Goal: Transaction & Acquisition: Purchase product/service

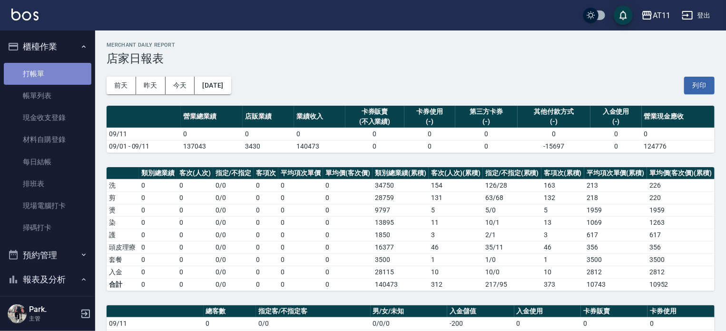
click at [51, 78] on link "打帳單" at bounding box center [48, 74] width 88 height 22
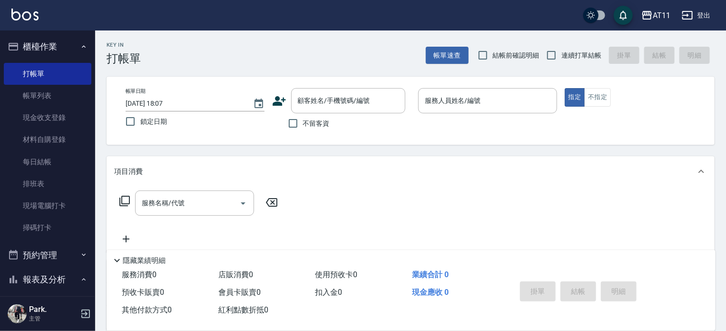
click at [310, 122] on span "不留客資" at bounding box center [316, 124] width 27 height 10
click at [303, 122] on input "不留客資" at bounding box center [293, 123] width 20 height 20
checkbox input "true"
type input "ㄋ"
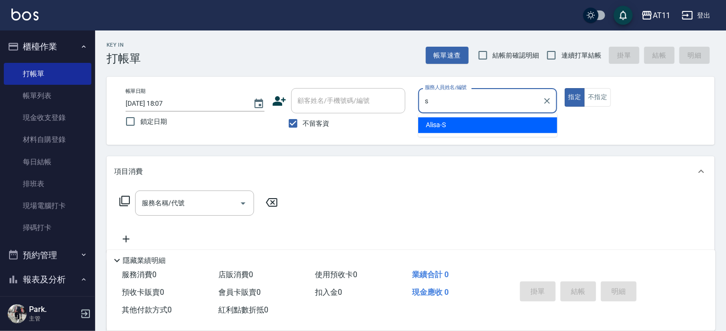
type input "Alisa-S"
type button "true"
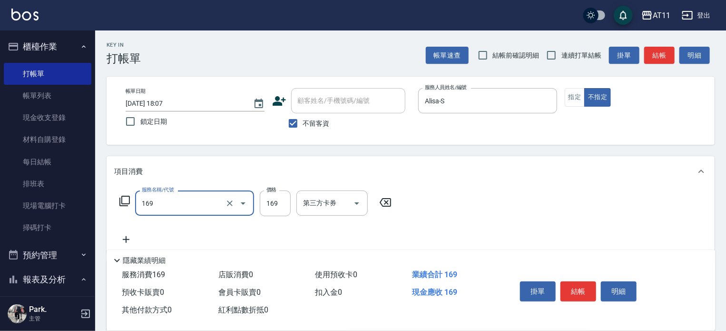
type input "單剪(169)"
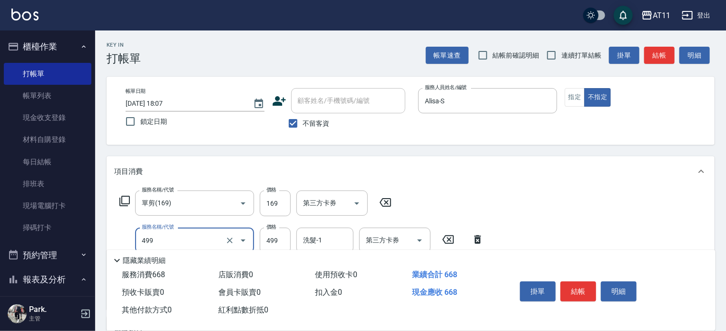
type input "SPA499(499)"
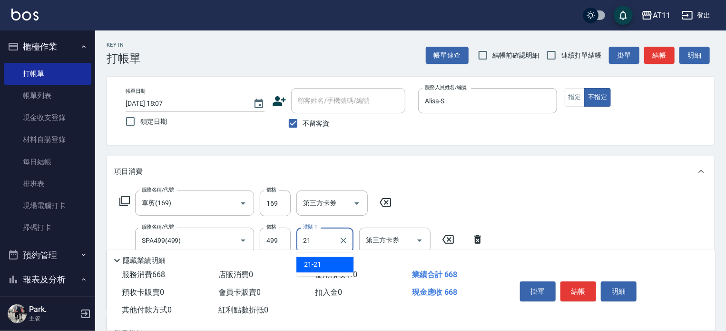
type input "21-21"
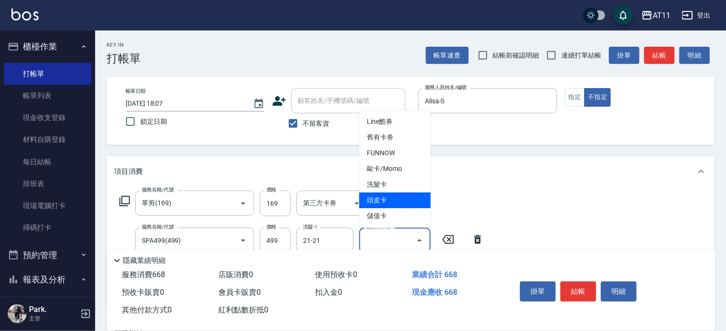
type input "頭皮卡"
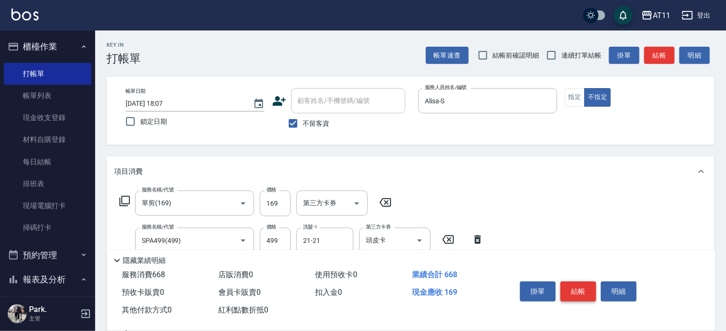
click at [583, 288] on button "結帳" at bounding box center [579, 291] width 36 height 20
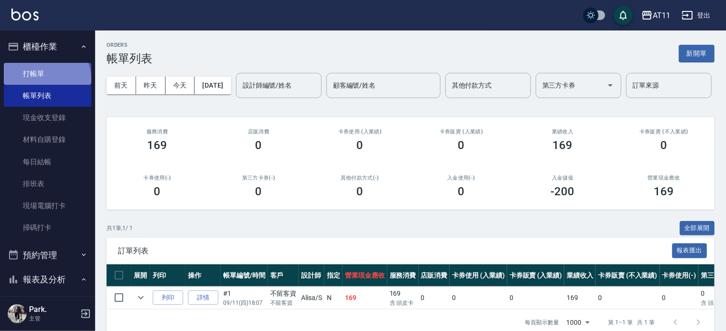
click at [46, 79] on link "打帳單" at bounding box center [48, 74] width 88 height 22
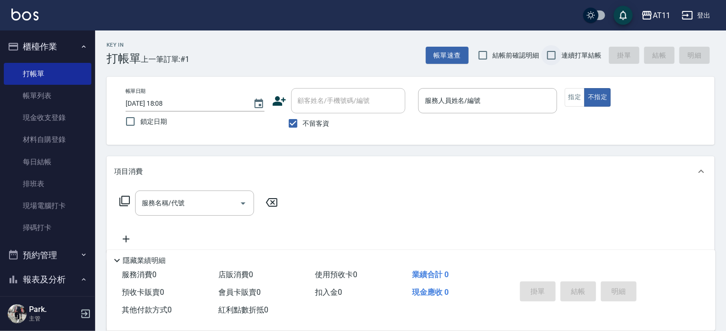
click at [562, 55] on span "連續打單結帳" at bounding box center [582, 55] width 40 height 10
click at [562, 55] on input "連續打單結帳" at bounding box center [552, 55] width 20 height 20
checkbox input "true"
click at [505, 91] on div "服務人員姓名/編號" at bounding box center [487, 100] width 139 height 25
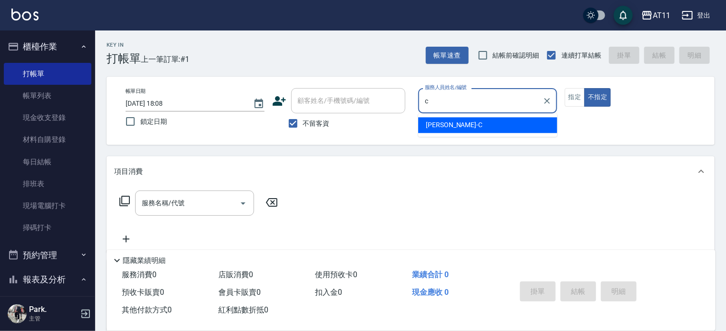
type input "[PERSON_NAME]"
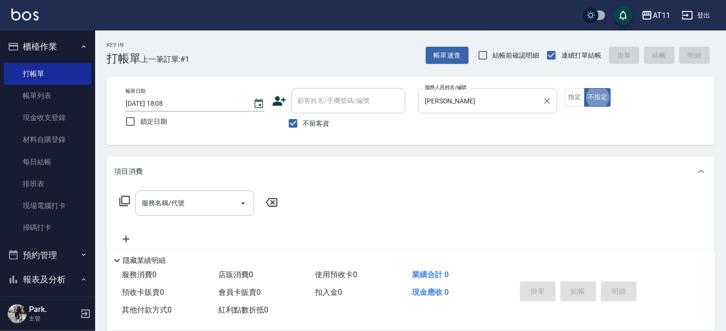
type button "false"
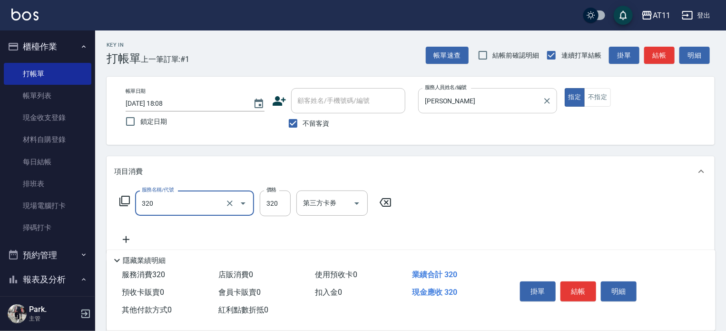
type input "洗剪(320)"
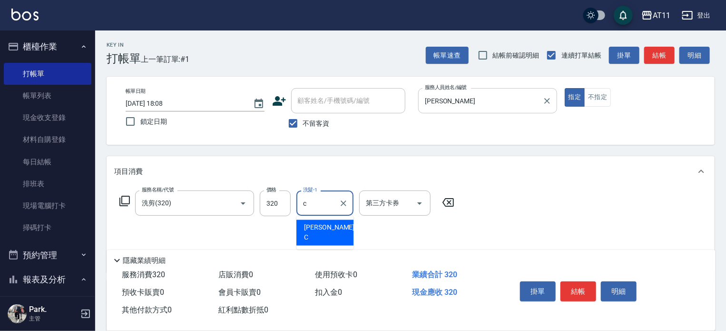
type input "[PERSON_NAME]"
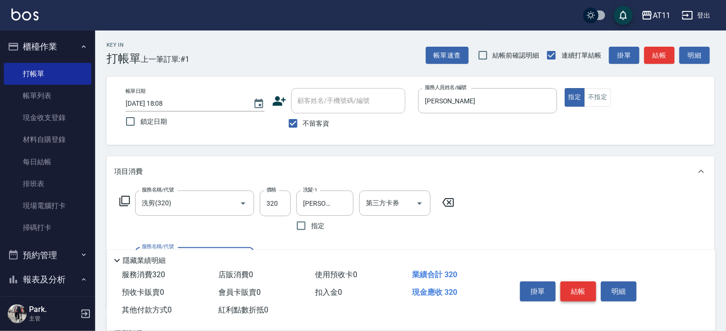
click at [585, 290] on button "結帳" at bounding box center [579, 291] width 36 height 20
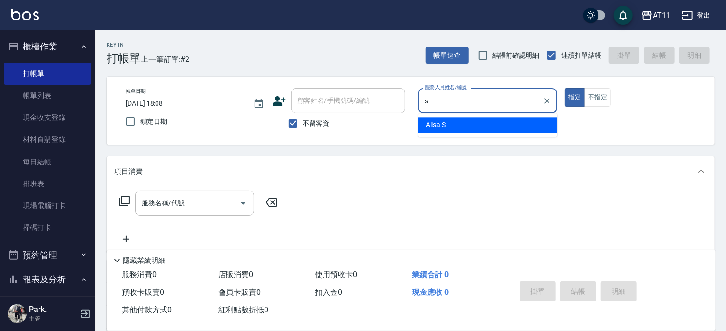
type input "Alisa-S"
type button "true"
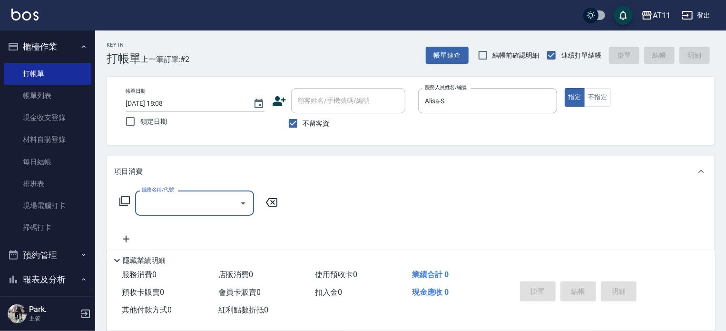
type input "a"
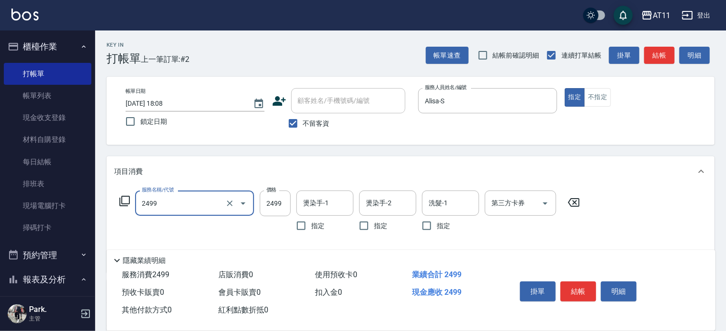
type input "染髮套餐(2499)"
type input "2500"
click at [191, 208] on input "染髮套餐(2499)" at bounding box center [181, 203] width 84 height 17
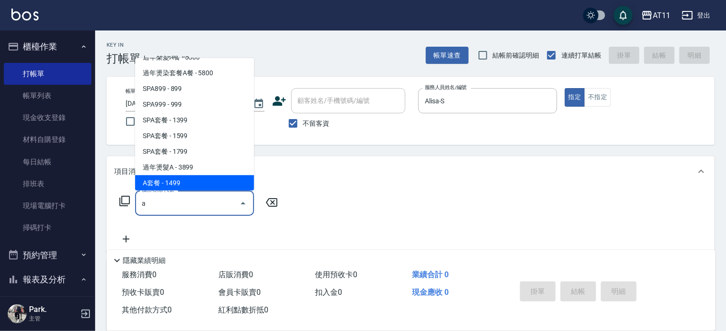
scroll to position [4, 0]
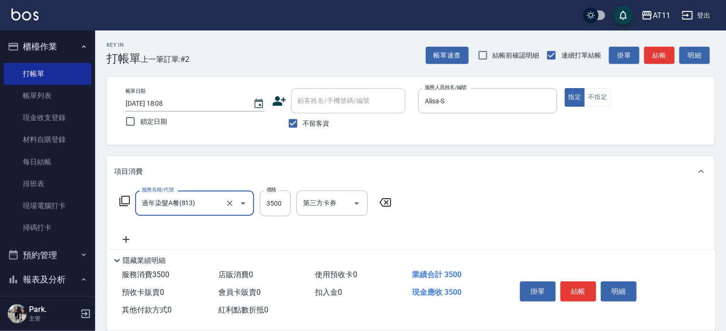
type input "過年染髮A餐(813)"
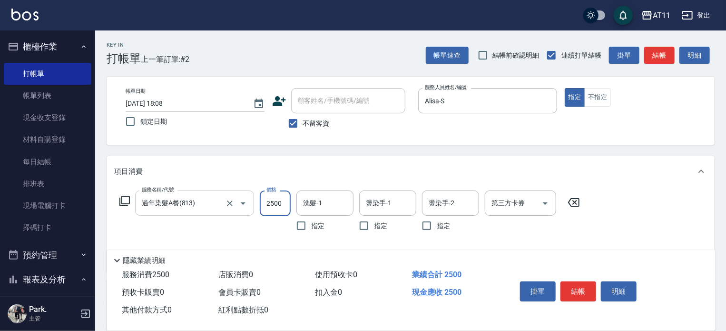
type input "2500"
type input "Alisa-S"
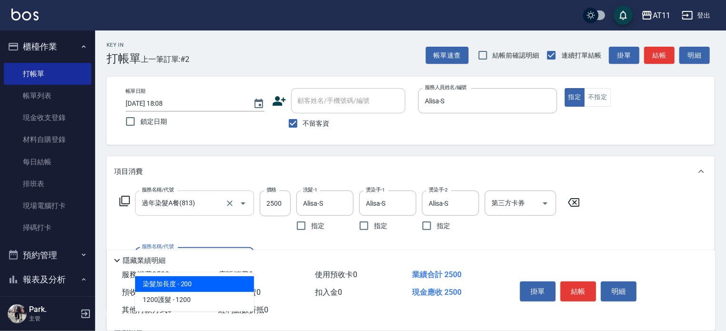
type input "染髮加長度(1200)"
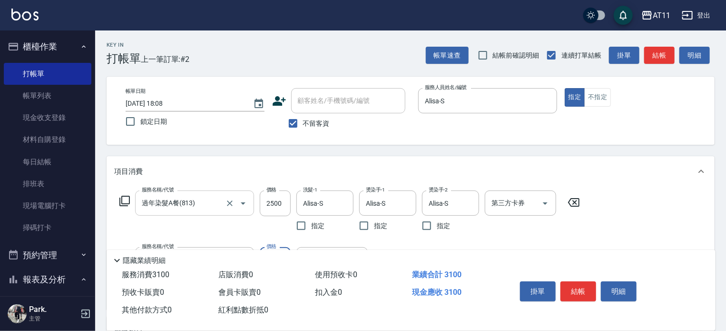
type input "600"
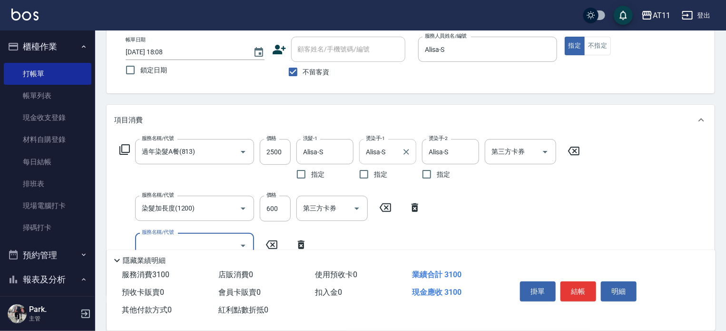
scroll to position [0, 0]
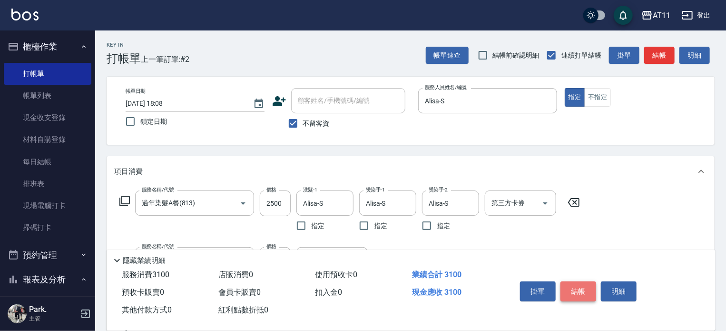
click at [580, 284] on button "結帳" at bounding box center [579, 291] width 36 height 20
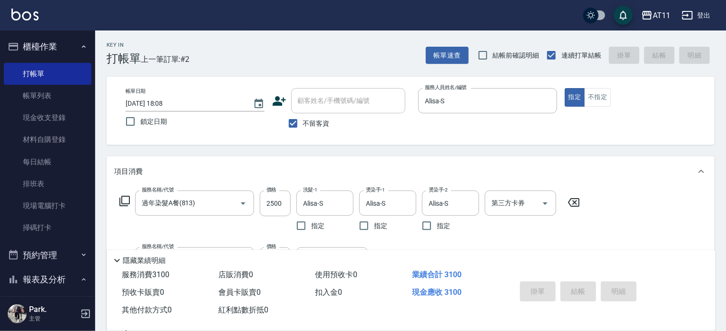
type input "[DATE] 18:09"
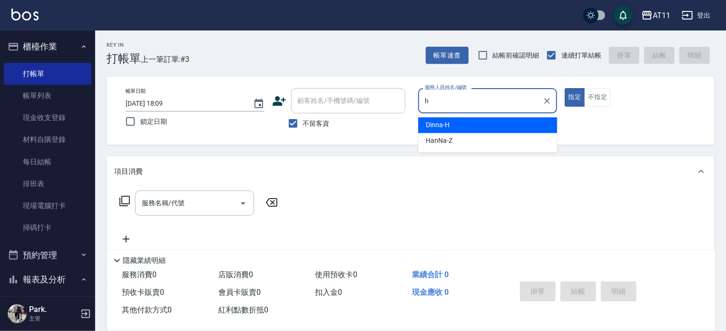
type input "Dinna-H"
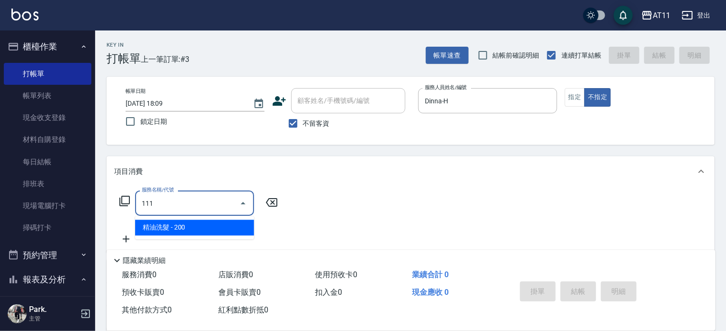
type input "精油洗髮(111)"
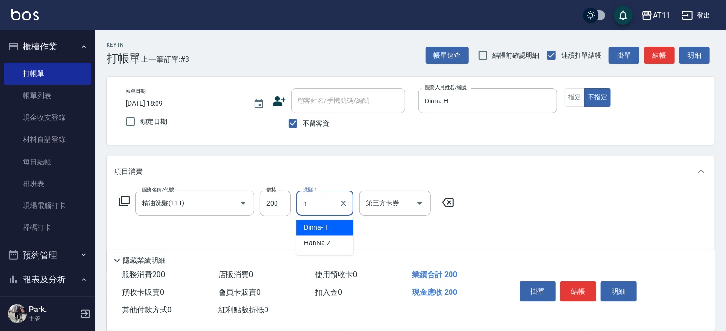
type input "Dinna-H"
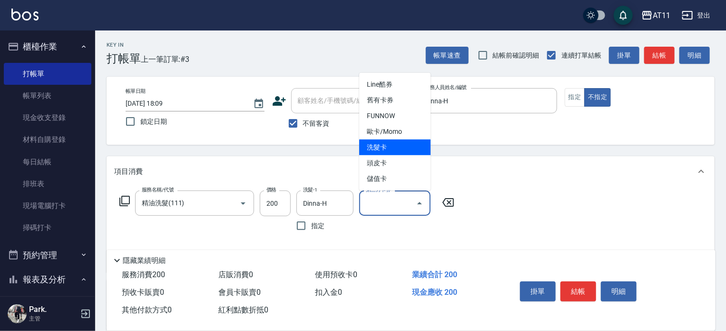
type input "洗髮卡"
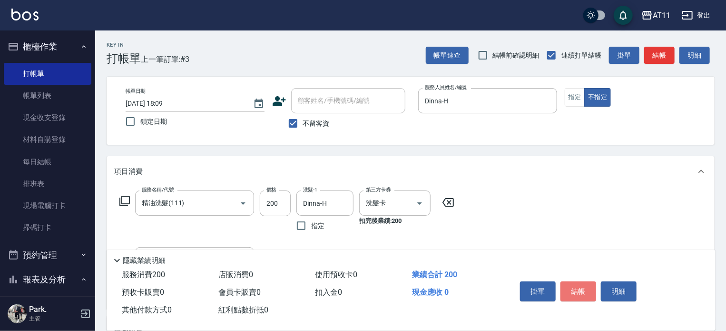
click at [573, 282] on button "結帳" at bounding box center [579, 291] width 36 height 20
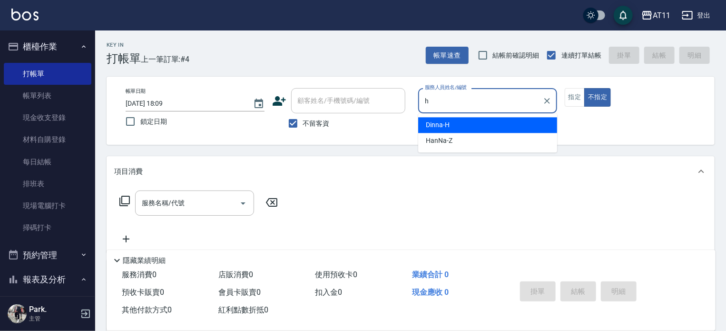
type input "Dinna-H"
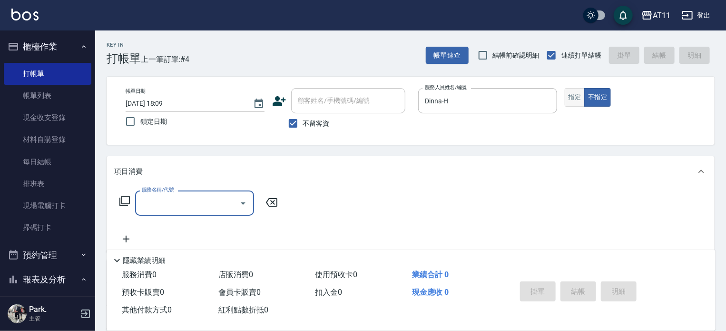
click at [577, 95] on button "指定" at bounding box center [575, 97] width 20 height 19
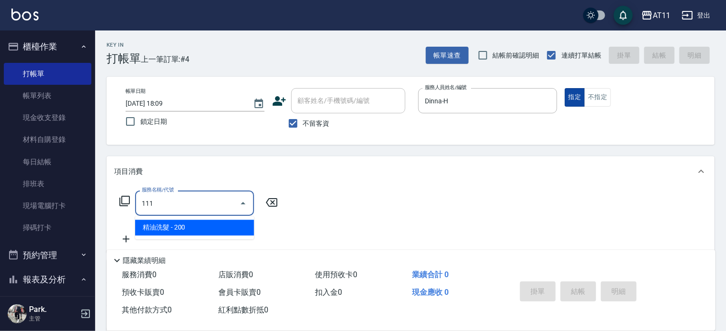
type input "精油洗髮(111)"
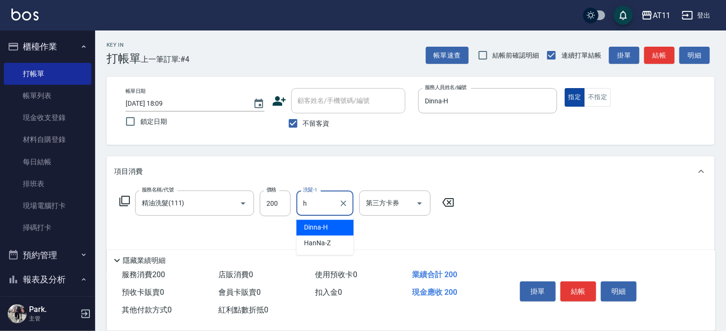
type input "Dinna-H"
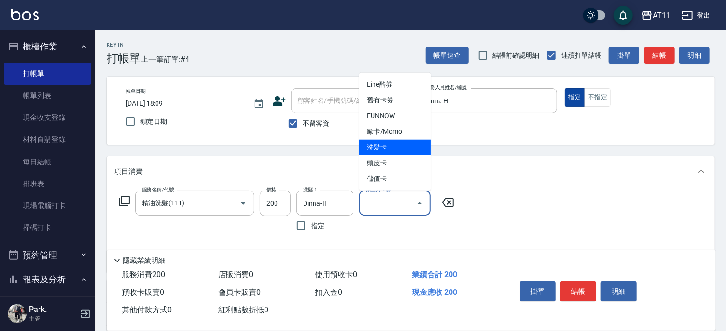
type input "洗髮卡"
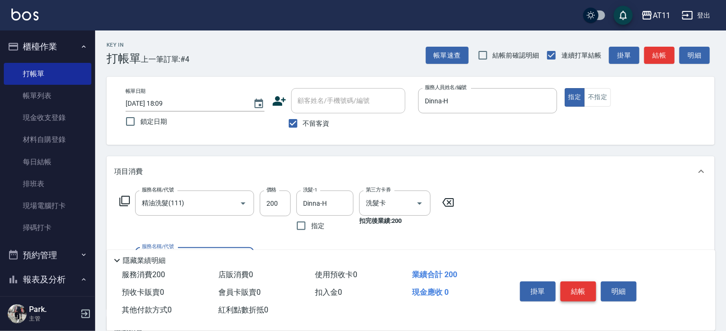
click at [576, 289] on button "結帳" at bounding box center [579, 291] width 36 height 20
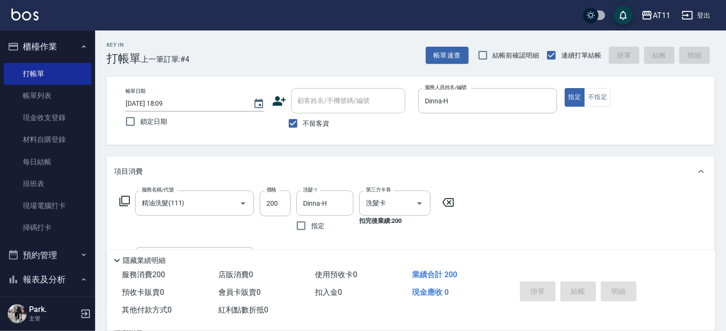
type input "[DATE] 18:10"
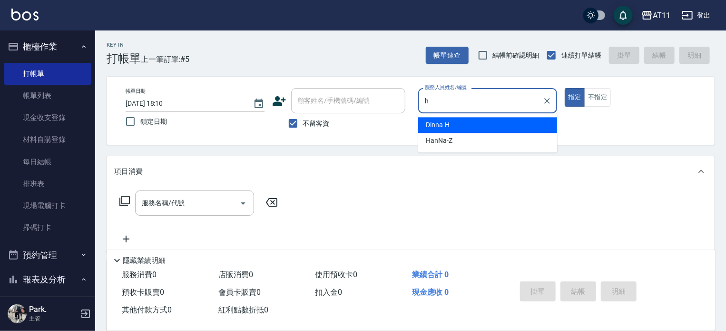
type input "Dinna-H"
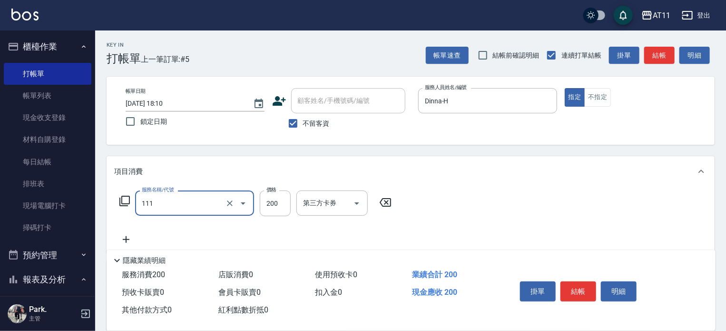
type input "精油洗髮(111)"
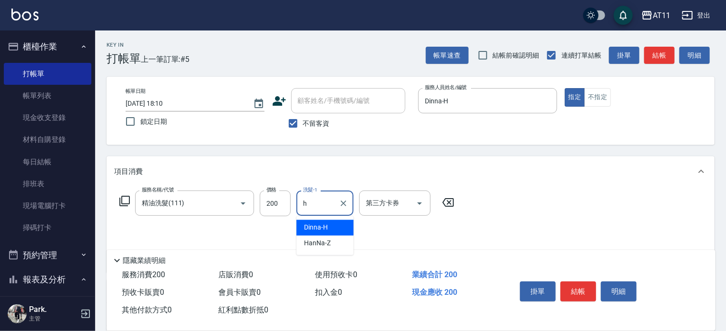
type input "Dinna-H"
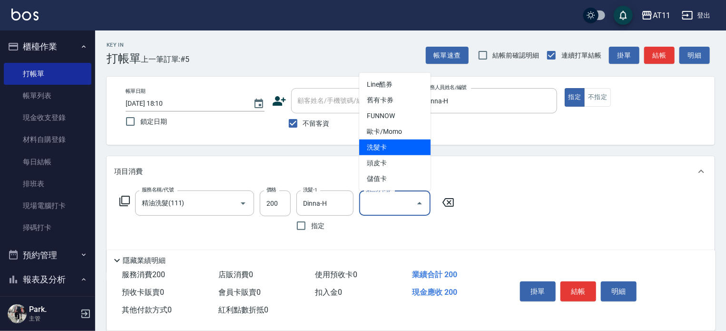
type input "洗髮卡"
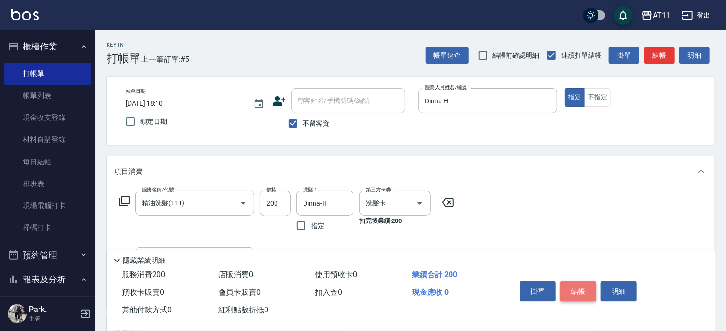
click at [577, 293] on button "結帳" at bounding box center [579, 291] width 36 height 20
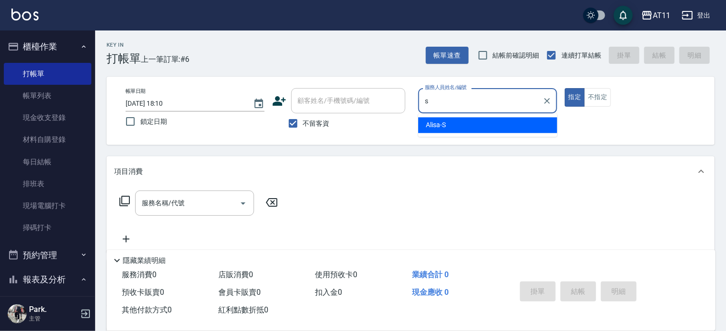
type input "Alisa-S"
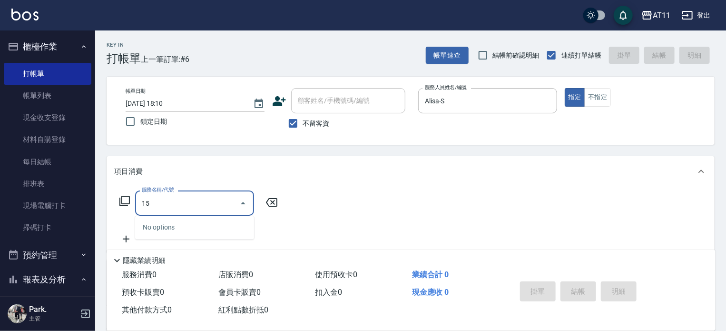
type input "1"
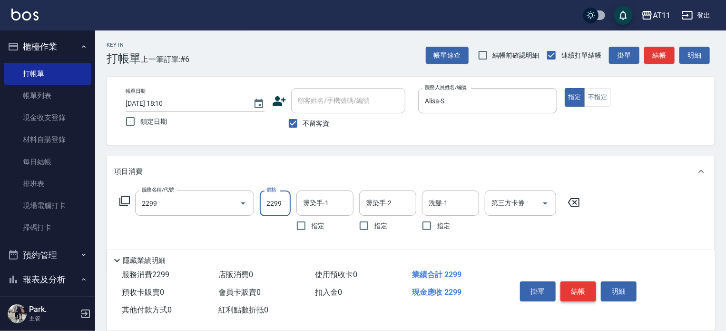
type input "染髮套餐(2299)"
type input "2199"
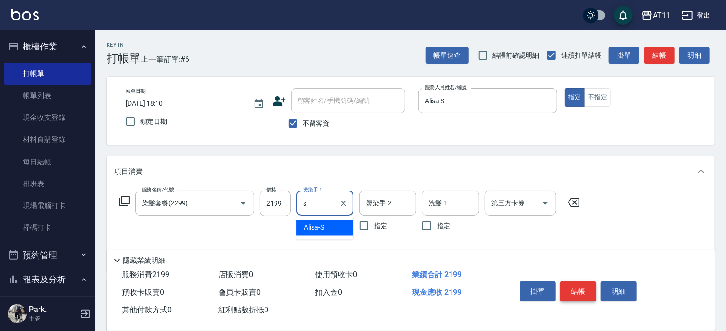
type input "Alisa-S"
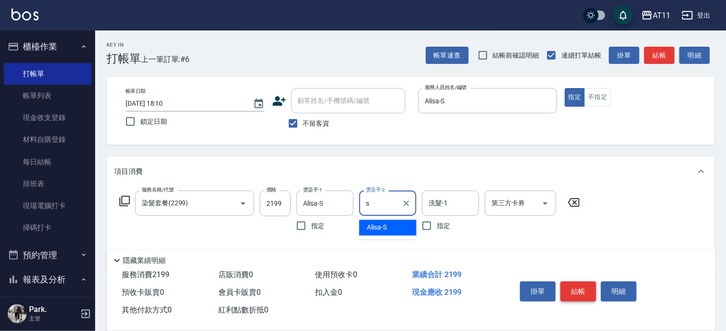
type input "Alisa-S"
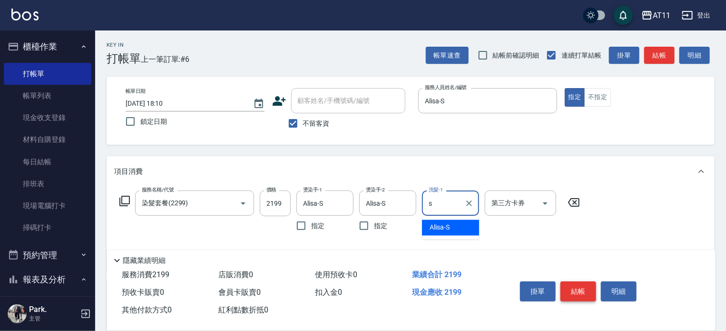
type input "Alisa-S"
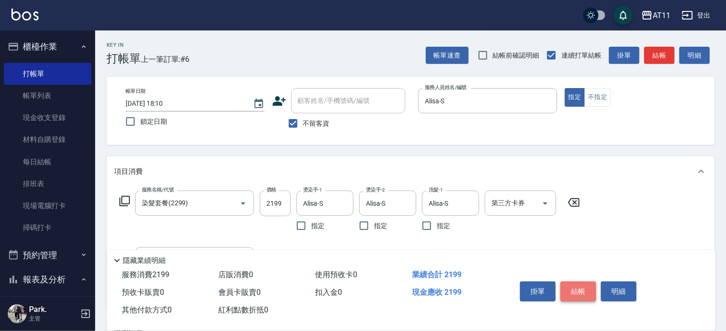
click at [579, 288] on button "結帳" at bounding box center [579, 291] width 36 height 20
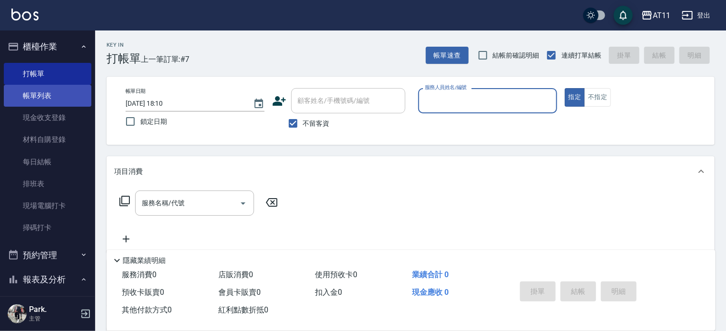
click at [44, 98] on link "帳單列表" at bounding box center [48, 96] width 88 height 22
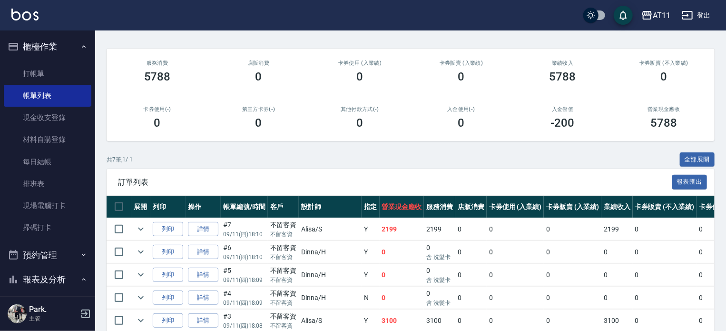
scroll to position [143, 0]
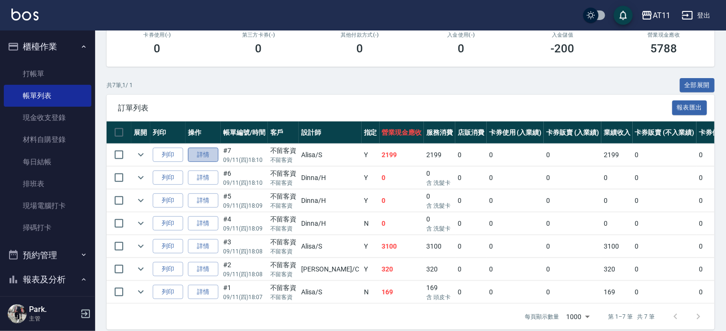
click at [211, 162] on link "詳情" at bounding box center [203, 155] width 30 height 15
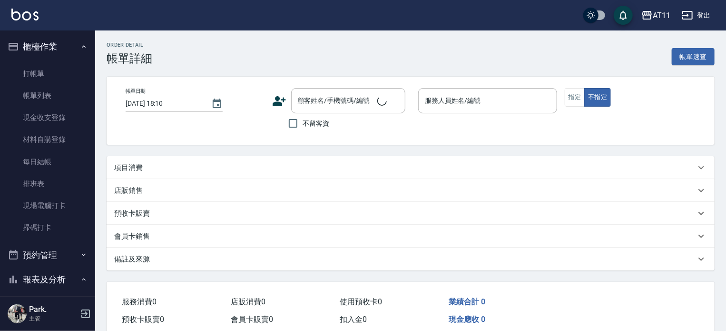
checkbox input "true"
type input "Alisa-S"
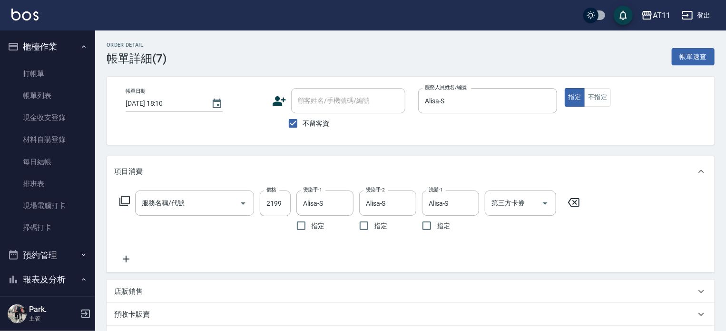
type input "染髮套餐(2299)"
click at [230, 201] on icon "Clear" at bounding box center [230, 203] width 6 height 6
click at [206, 201] on input "服務名稱/代號" at bounding box center [181, 203] width 84 height 17
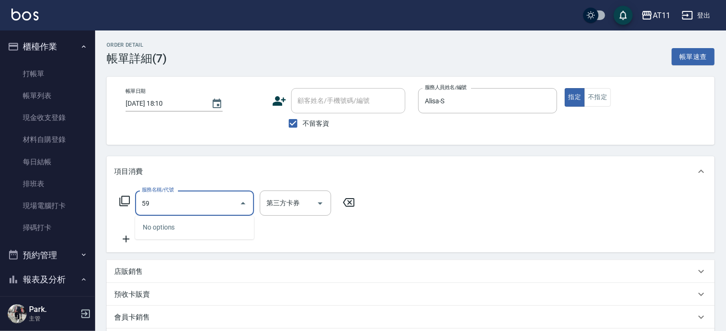
type input "5"
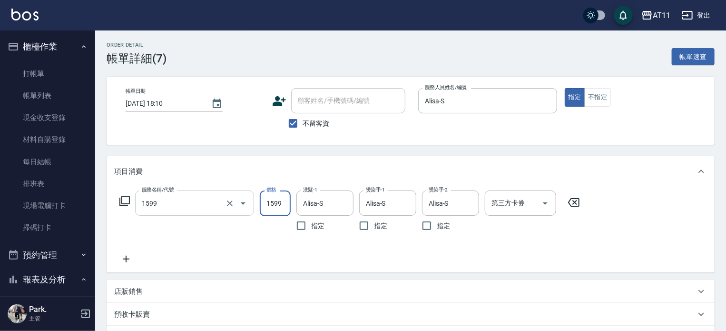
type input "染髮套餐(1599)"
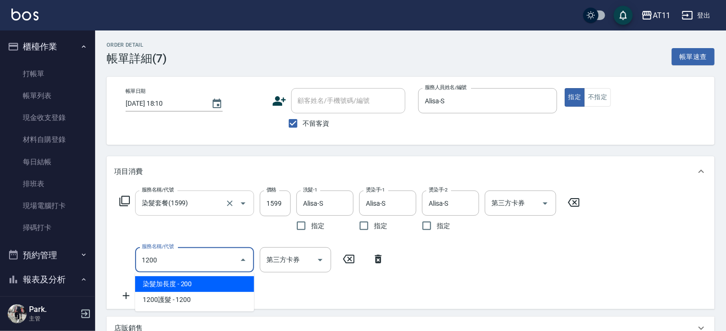
type input "染髮加長度(1200)"
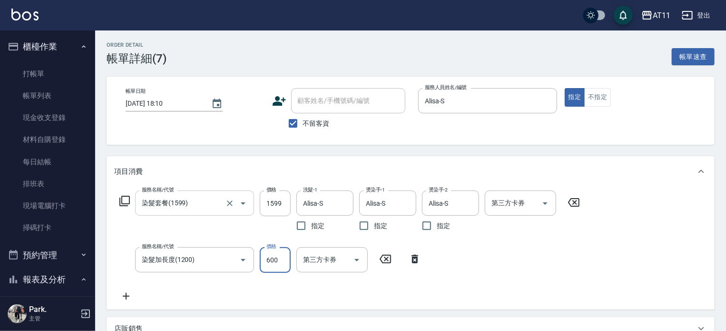
type input "600"
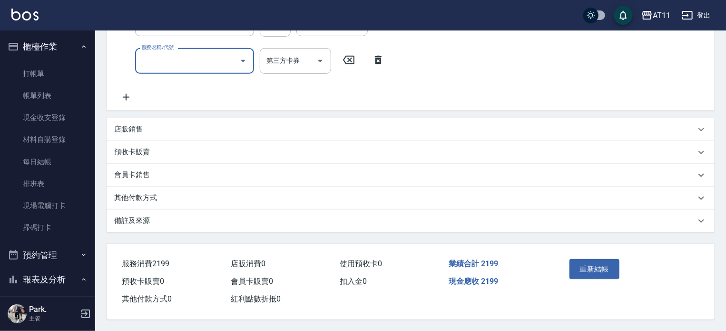
scroll to position [239, 0]
click at [602, 270] on button "重新結帳" at bounding box center [595, 269] width 50 height 20
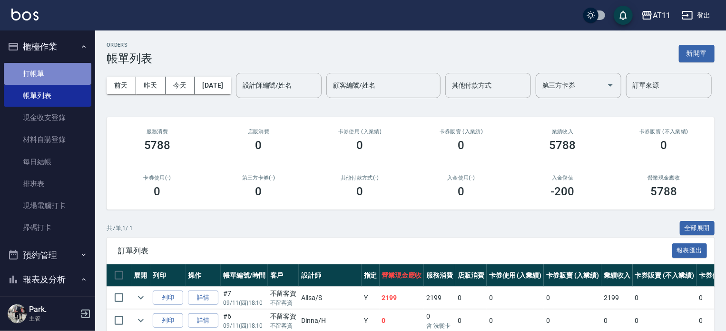
click at [53, 71] on link "打帳單" at bounding box center [48, 74] width 88 height 22
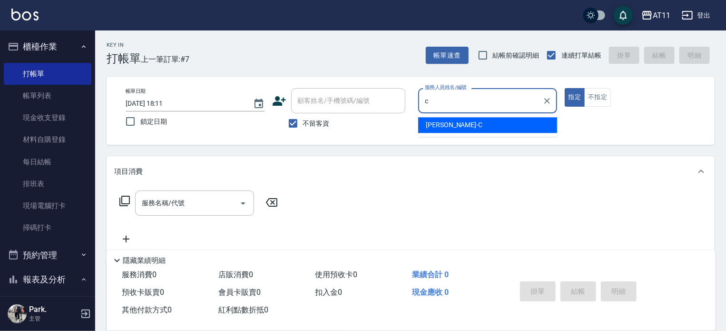
type input "[PERSON_NAME]"
type button "true"
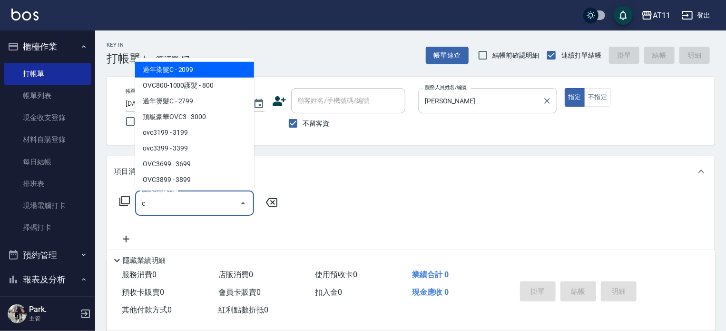
scroll to position [44, 0]
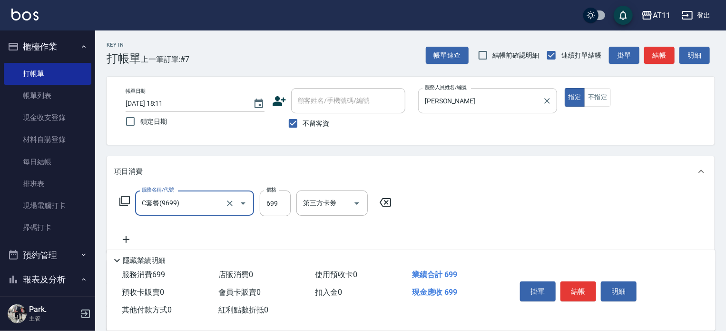
type input "C套餐(9699)"
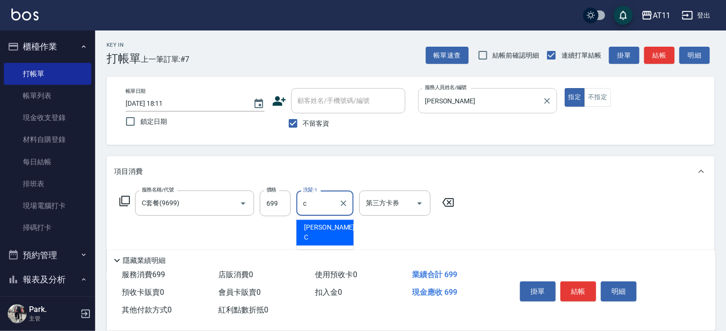
type input "[PERSON_NAME]"
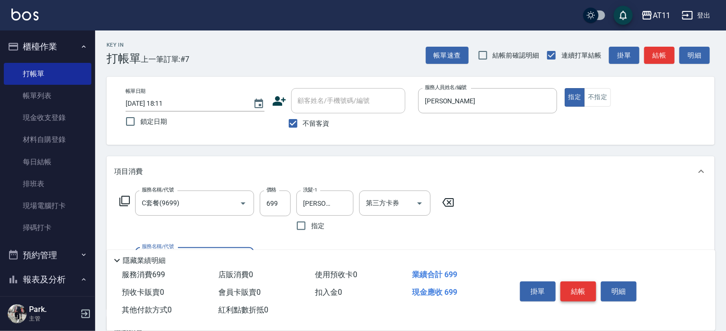
click at [584, 289] on button "結帳" at bounding box center [579, 291] width 36 height 20
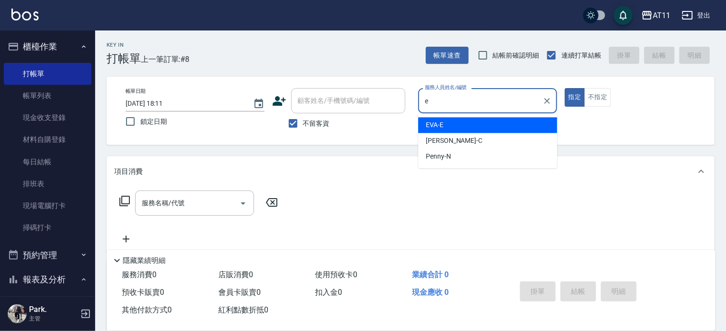
type input "EVA-E"
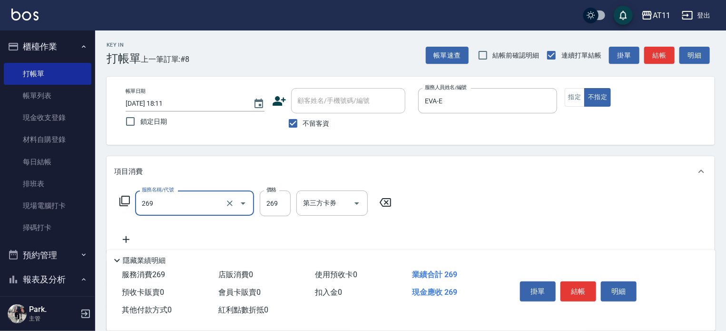
type input "一般洗剪(269)"
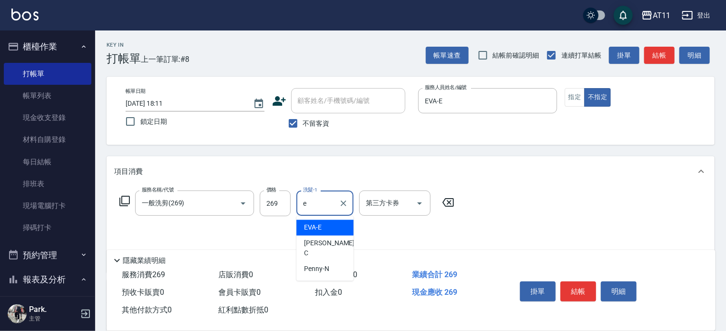
type input "EVA-E"
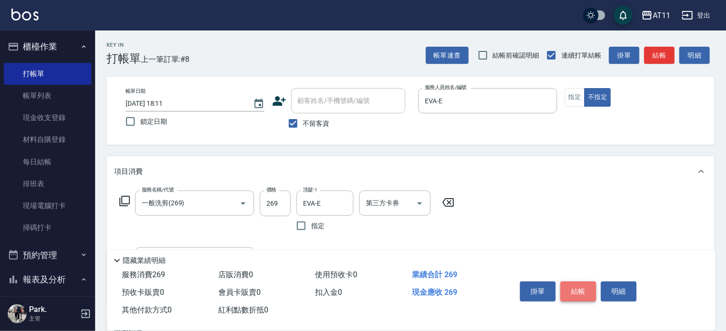
click at [581, 287] on button "結帳" at bounding box center [579, 291] width 36 height 20
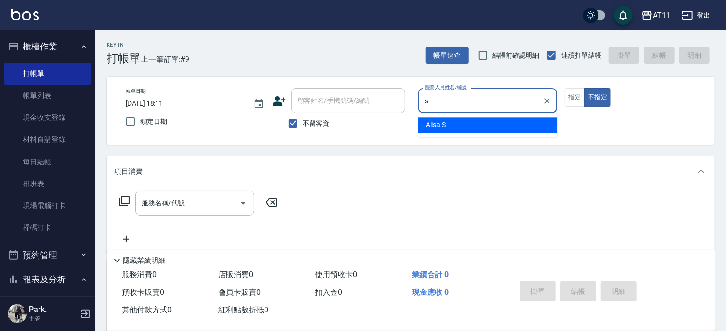
type input "Alisa-S"
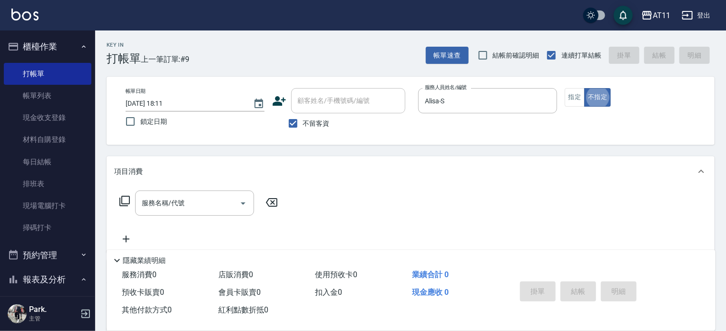
type button "false"
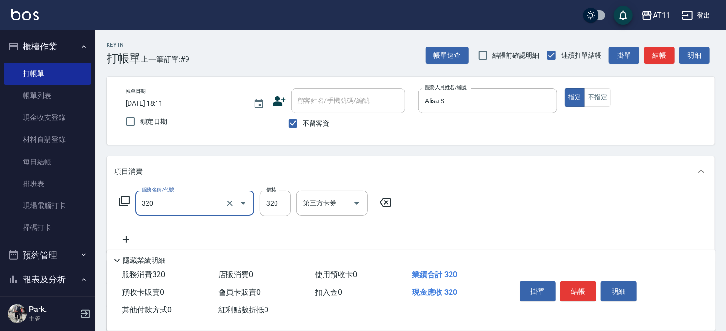
type input "洗剪(320)"
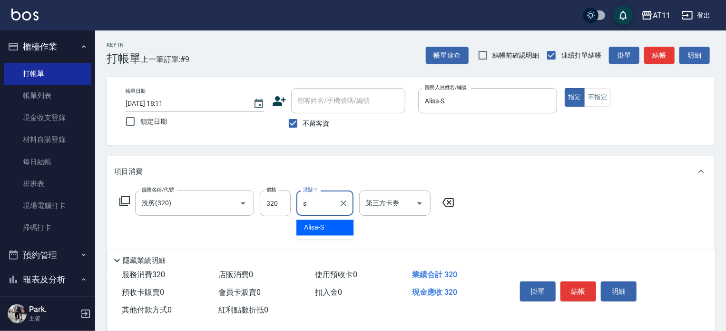
type input "Alisa-S"
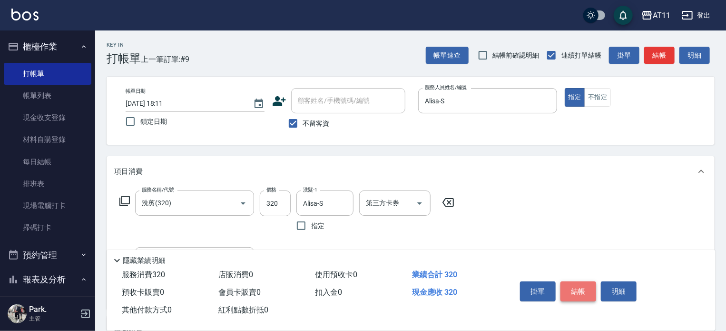
click at [582, 284] on button "結帳" at bounding box center [579, 291] width 36 height 20
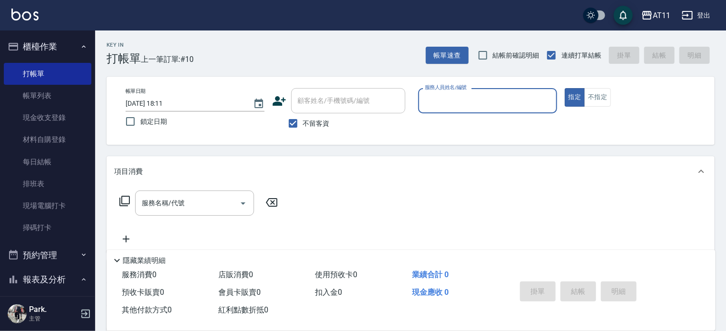
type input "x"
type input "[PERSON_NAME]"
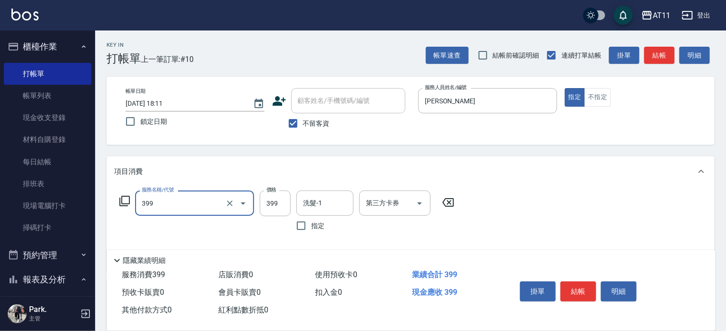
type input "貼片洗髮(399)"
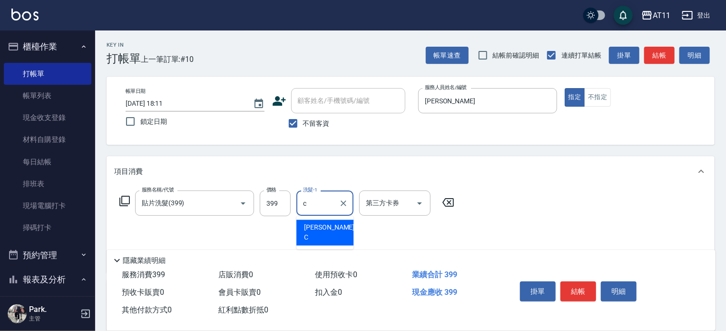
type input "[PERSON_NAME]"
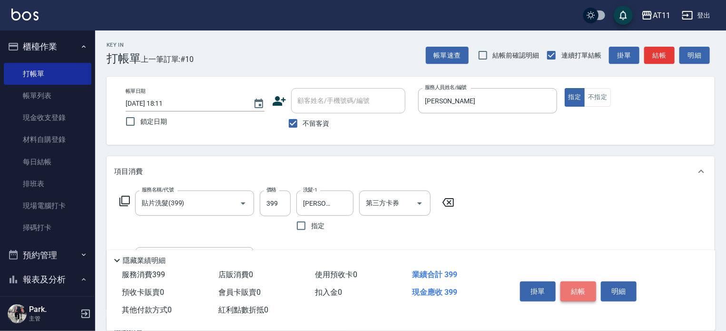
click at [583, 289] on button "結帳" at bounding box center [579, 291] width 36 height 20
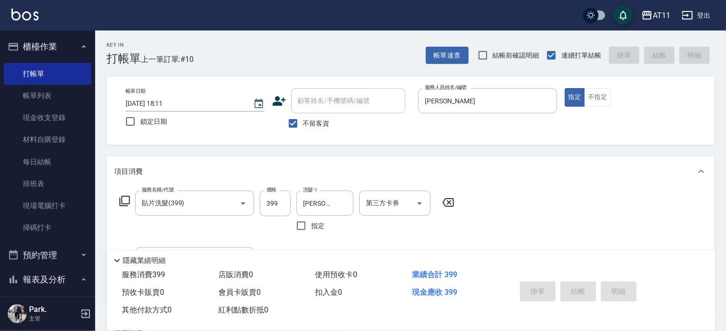
type input "[DATE] 18:12"
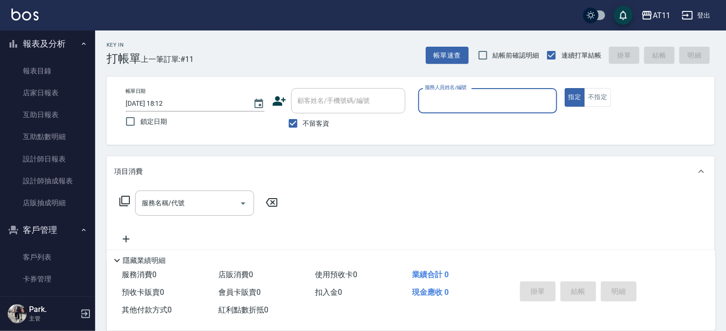
scroll to position [286, 0]
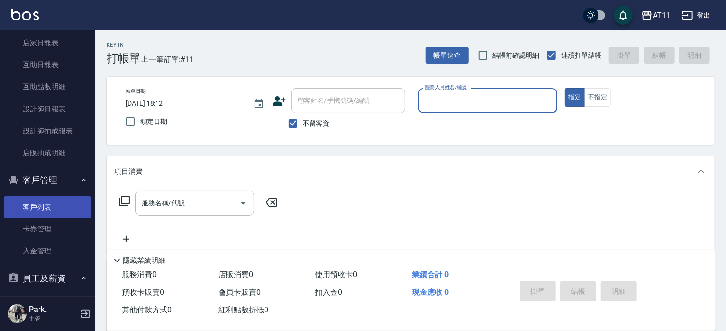
click at [51, 205] on link "客戶列表" at bounding box center [48, 207] width 88 height 22
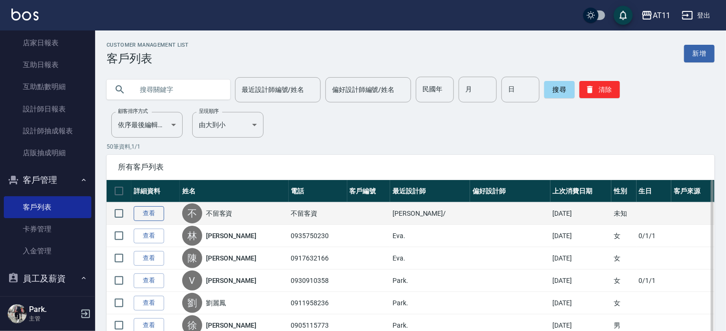
click at [150, 215] on link "查看" at bounding box center [149, 213] width 30 height 15
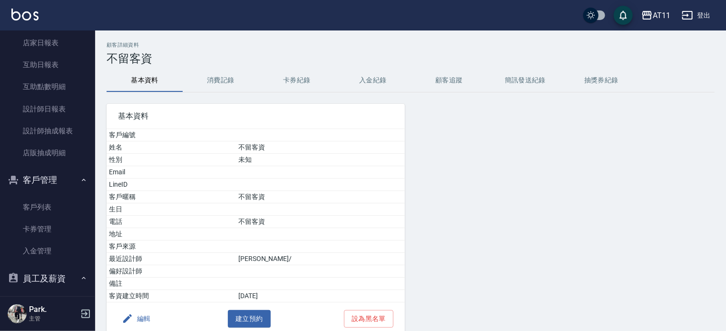
click at [386, 82] on button "入金紀錄" at bounding box center [373, 80] width 76 height 23
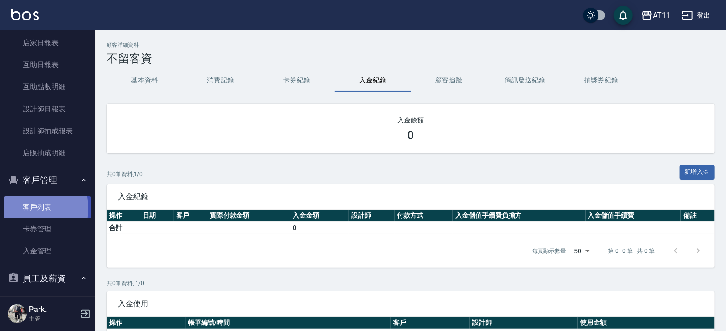
click at [17, 209] on link "客戶列表" at bounding box center [48, 207] width 88 height 22
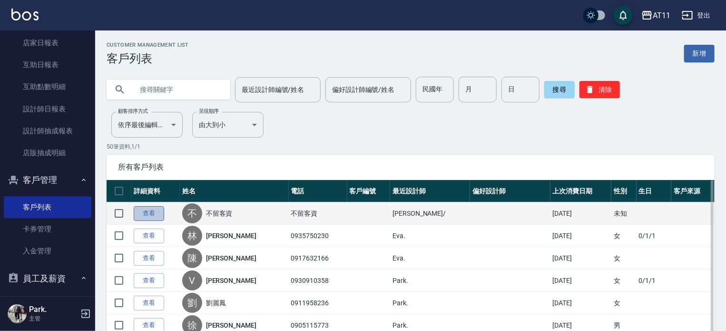
click at [156, 215] on link "查看" at bounding box center [149, 213] width 30 height 15
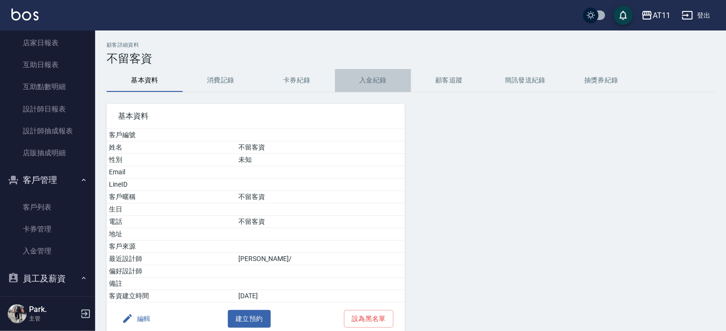
click at [377, 78] on button "入金紀錄" at bounding box center [373, 80] width 76 height 23
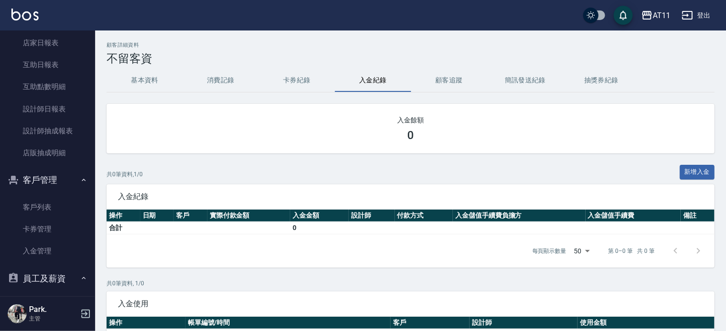
click at [233, 79] on button "消費記錄" at bounding box center [221, 80] width 76 height 23
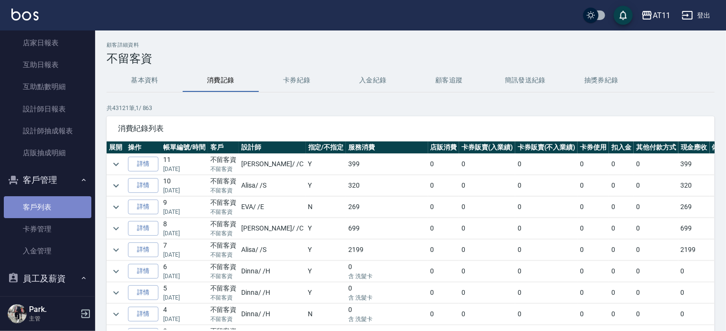
click at [51, 203] on link "客戶列表" at bounding box center [48, 207] width 88 height 22
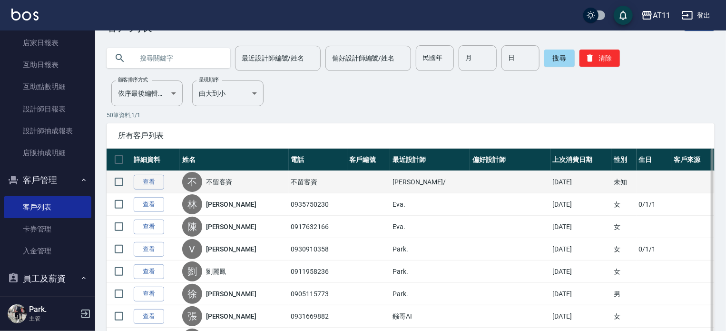
scroll to position [48, 0]
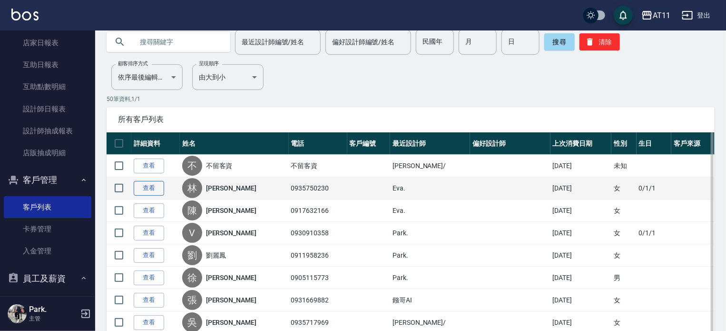
click at [142, 186] on link "查看" at bounding box center [149, 188] width 30 height 15
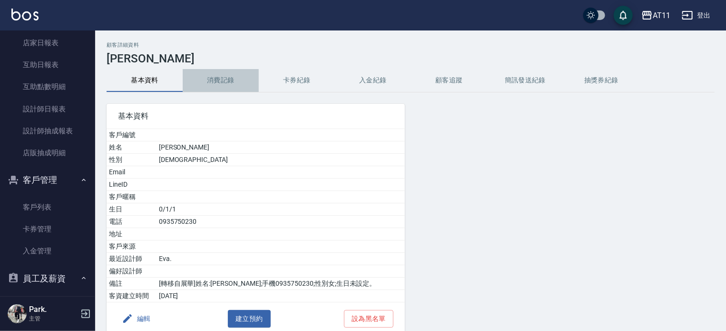
click at [209, 76] on button "消費記錄" at bounding box center [221, 80] width 76 height 23
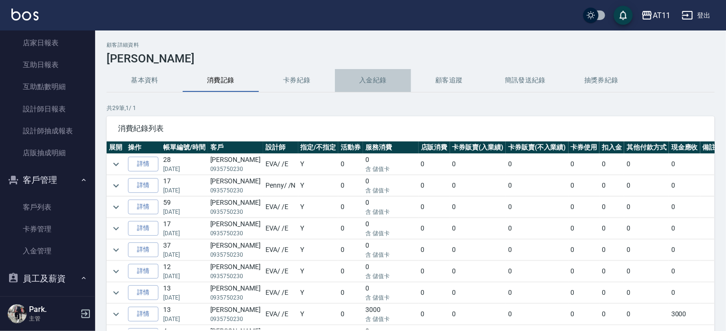
click at [362, 81] on button "入金紀錄" at bounding box center [373, 80] width 76 height 23
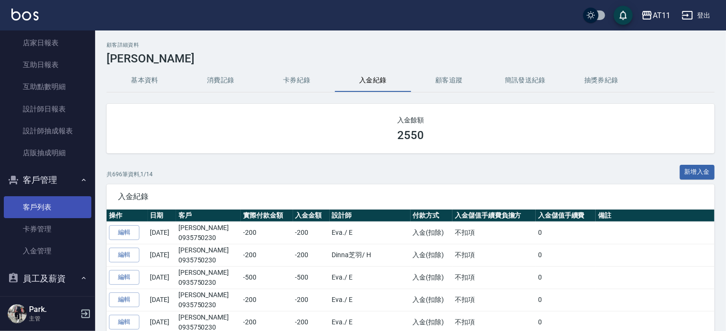
click at [41, 200] on link "客戶列表" at bounding box center [48, 207] width 88 height 22
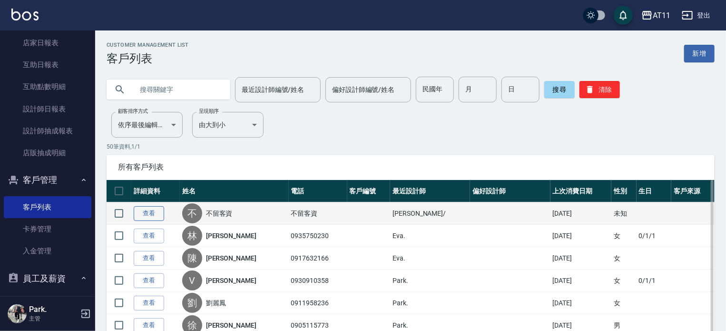
click at [143, 210] on link "查看" at bounding box center [149, 213] width 30 height 15
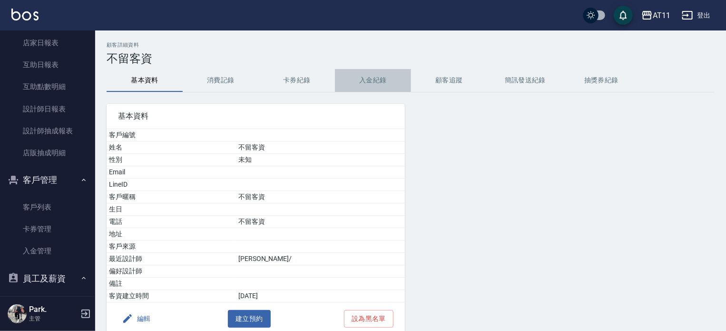
click at [366, 86] on button "入金紀錄" at bounding box center [373, 80] width 76 height 23
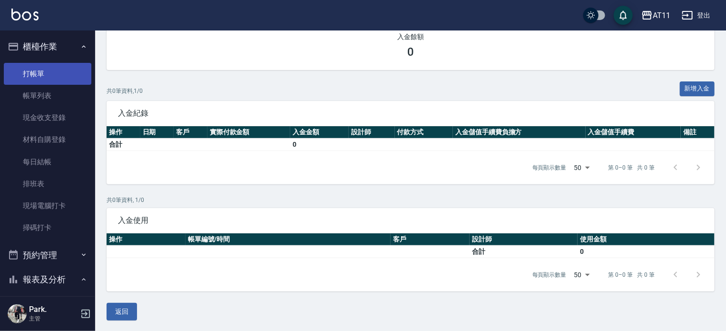
click at [58, 76] on link "打帳單" at bounding box center [48, 74] width 88 height 22
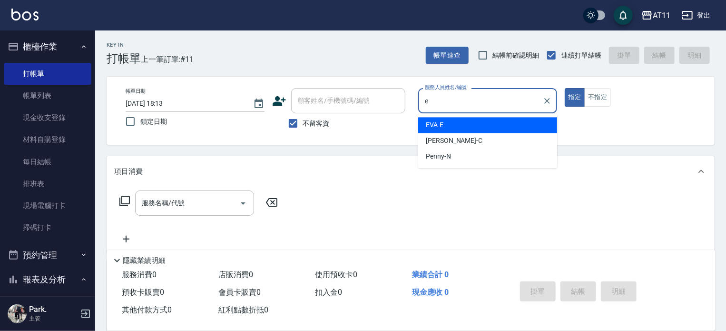
type input "EVA-E"
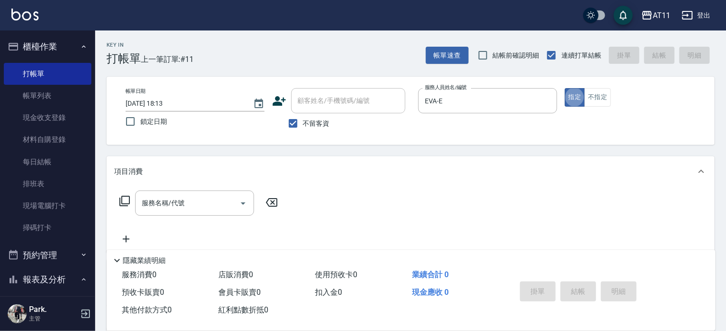
type button "true"
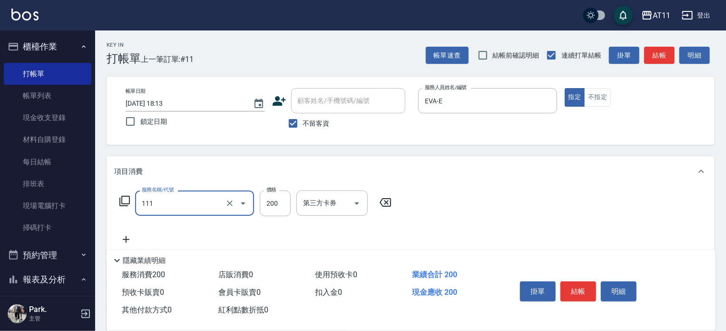
type input "精油洗髮(111)"
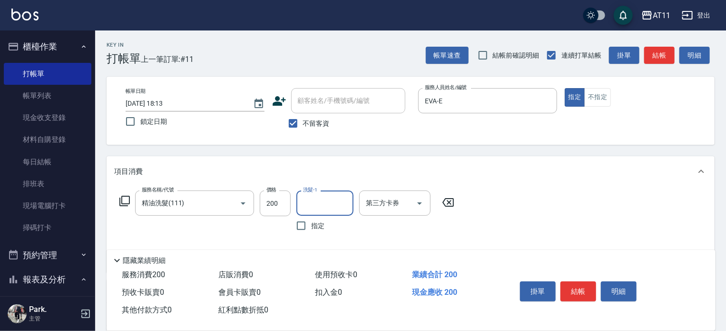
type input "r"
type input "EVA-E"
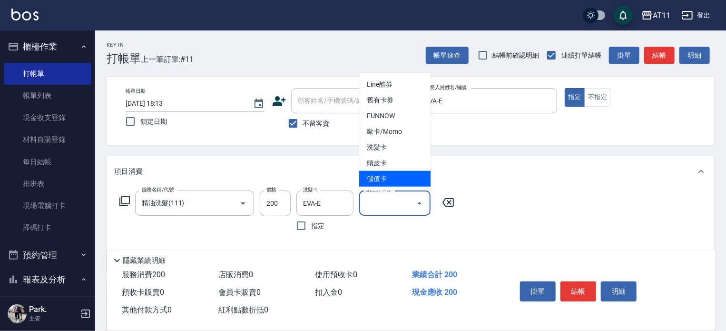
type input "儲值卡"
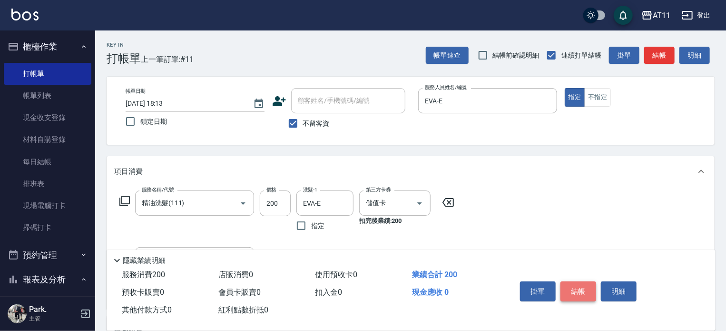
click at [585, 289] on button "結帳" at bounding box center [579, 291] width 36 height 20
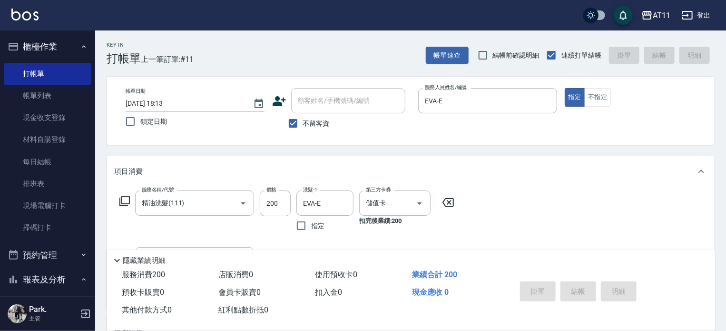
type input "[DATE] 18:14"
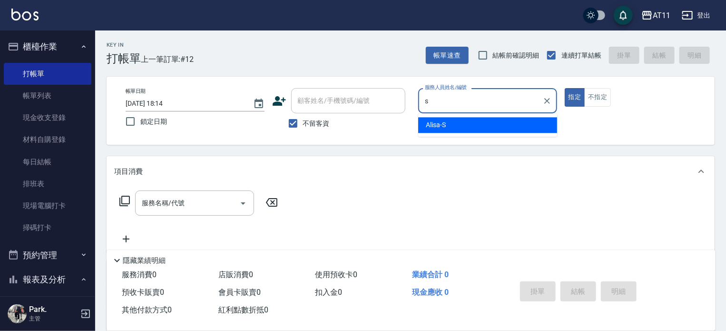
type input "Alisa-S"
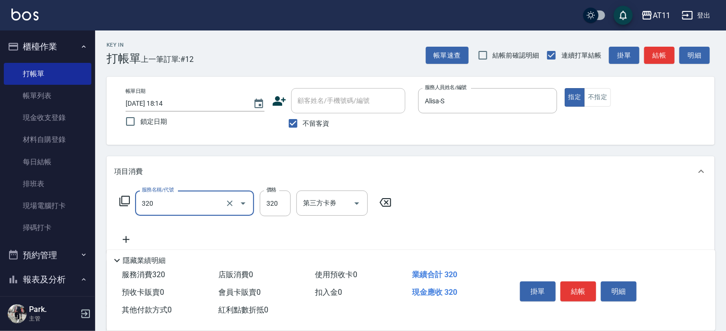
type input "洗剪(320)"
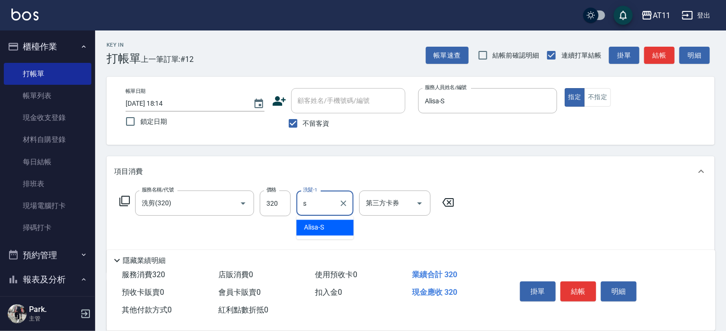
type input "Alisa-S"
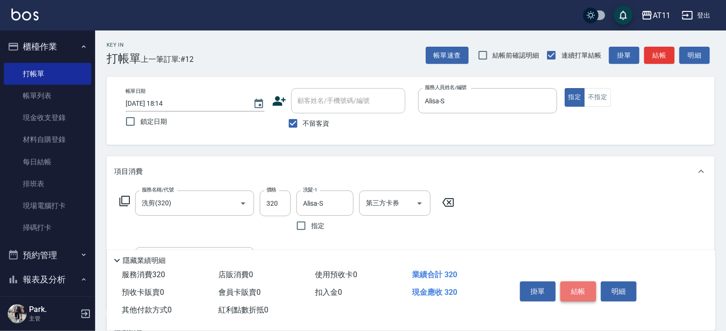
click at [579, 289] on button "結帳" at bounding box center [579, 291] width 36 height 20
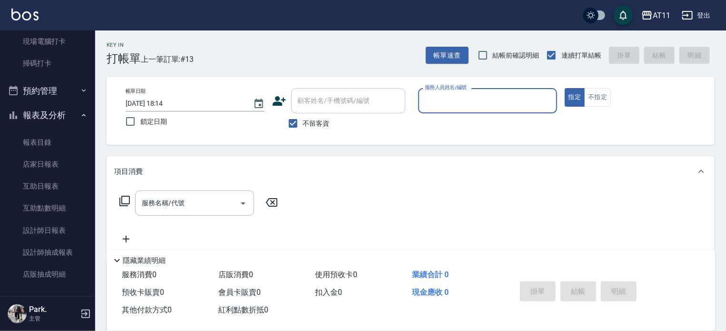
scroll to position [238, 0]
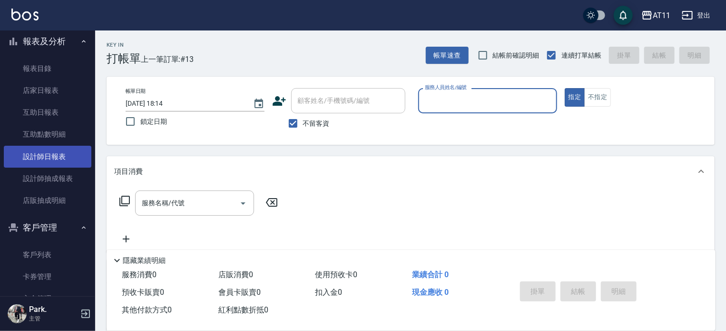
click at [63, 157] on link "設計師日報表" at bounding box center [48, 157] width 88 height 22
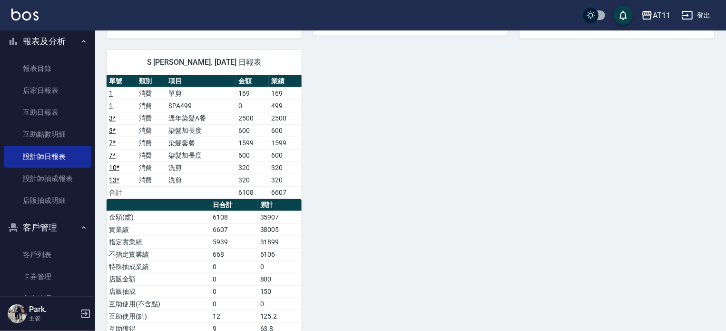
scroll to position [472, 0]
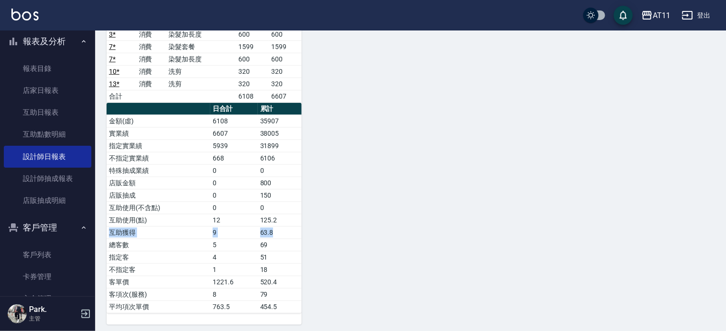
drag, startPoint x: 122, startPoint y: 225, endPoint x: 274, endPoint y: 228, distance: 152.4
click at [274, 228] on tr "互助獲得 9 63.8" at bounding box center [204, 232] width 195 height 12
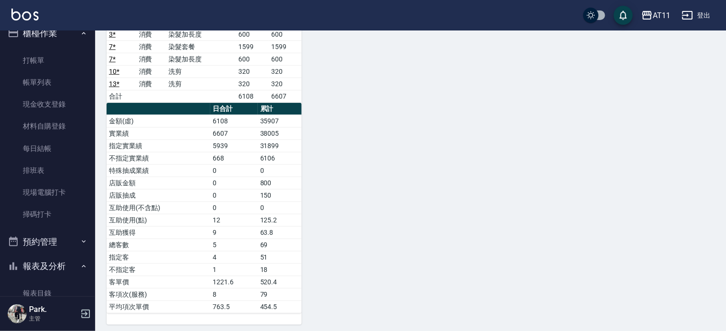
scroll to position [0, 0]
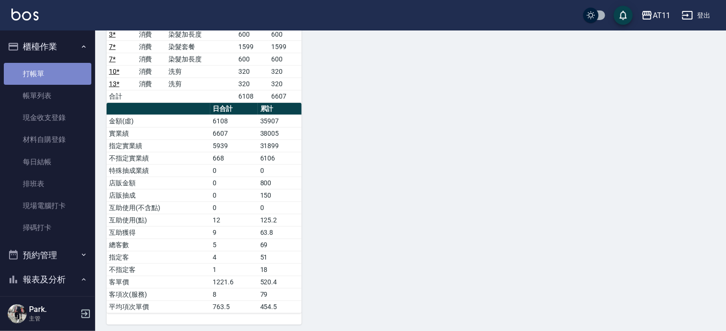
click at [49, 73] on link "打帳單" at bounding box center [48, 74] width 88 height 22
